Goal: Transaction & Acquisition: Book appointment/travel/reservation

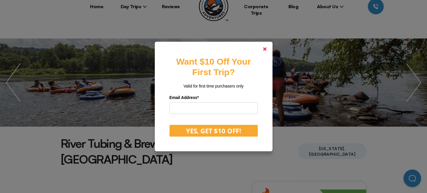
click at [263, 46] on link at bounding box center [265, 49] width 14 height 14
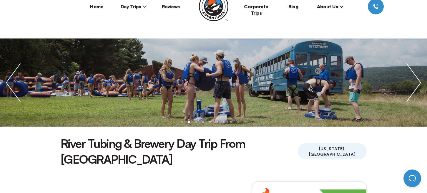
click at [414, 79] on img "next slide / item" at bounding box center [413, 83] width 26 height 88
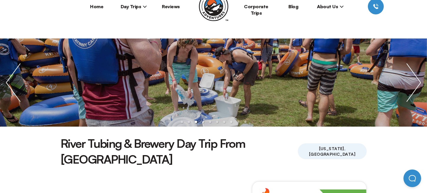
click at [414, 80] on img "next slide / item" at bounding box center [413, 83] width 26 height 88
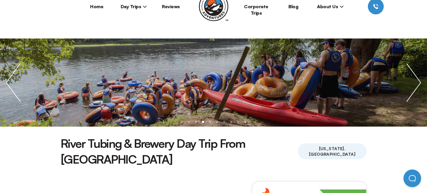
click at [414, 80] on img "next slide / item" at bounding box center [413, 83] width 26 height 88
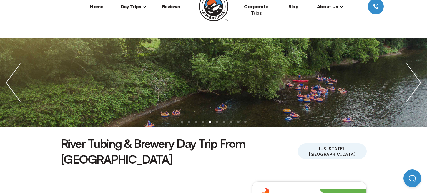
click at [414, 81] on img "next slide / item" at bounding box center [413, 83] width 26 height 88
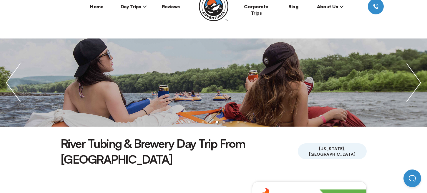
click at [415, 81] on img "next slide / item" at bounding box center [413, 83] width 26 height 88
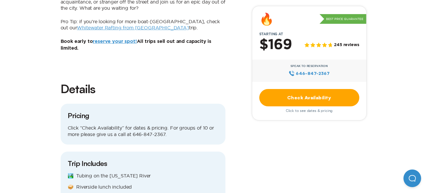
scroll to position [589, 0]
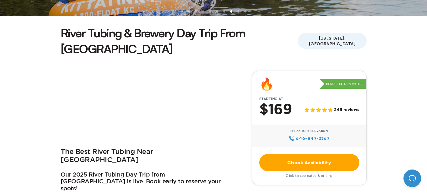
scroll to position [142, 0]
